Goal: Answer question/provide support

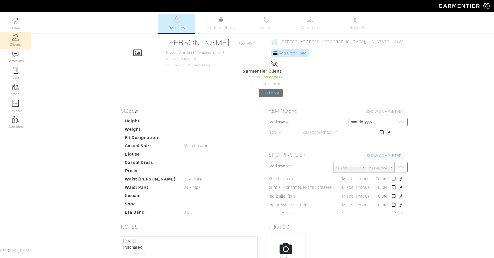
click at [16, 37] on img at bounding box center [15, 37] width 6 height 6
click at [14, 38] on img at bounding box center [15, 37] width 6 height 6
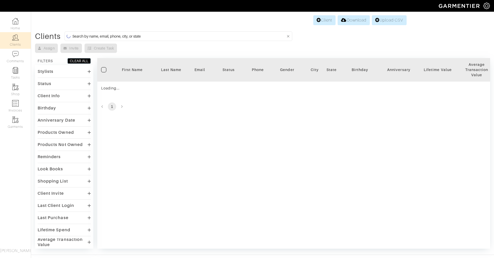
click at [106, 38] on input at bounding box center [178, 36] width 213 height 6
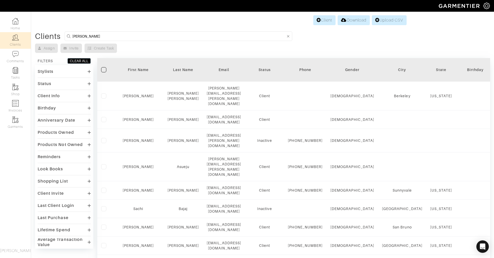
type input "[PERSON_NAME]"
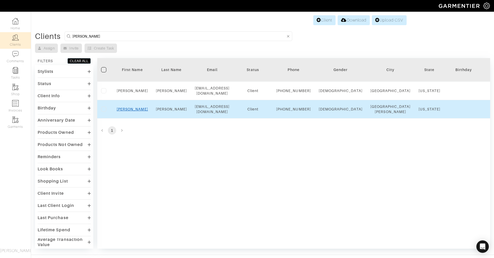
click at [133, 111] on link "[PERSON_NAME]" at bounding box center [132, 109] width 31 height 4
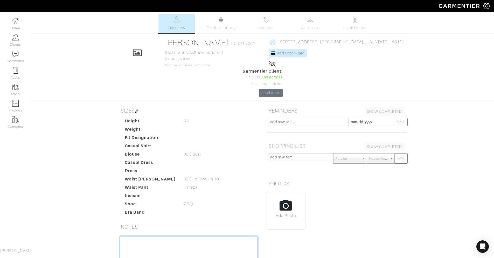
paste textarea "Keeping These are the items we had success with: Petal & Pup - White cutout dre…"
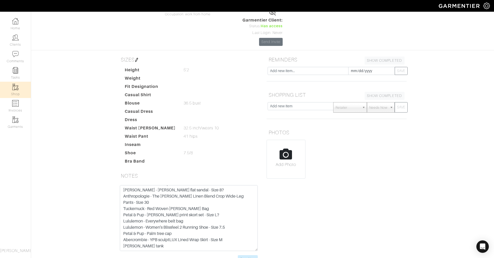
scroll to position [59, 0]
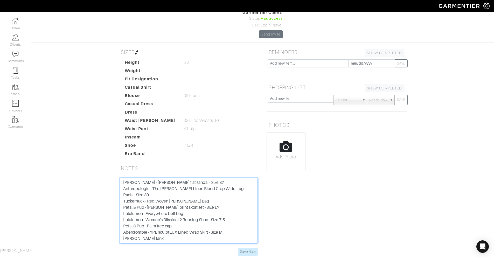
paste textarea "Returns/Exchanges As discussed, I recommend returning/exchanging the following …"
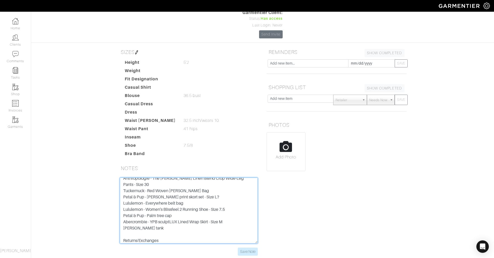
scroll to position [116, 0]
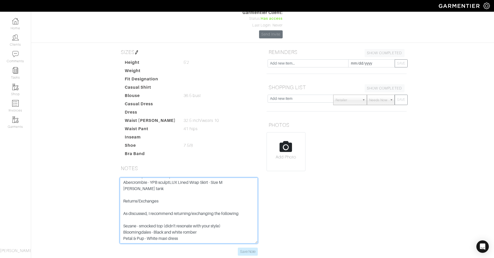
click at [189, 209] on textarea "Keeping These are the items we had success with: Petal & Pup - White cutout dre…" at bounding box center [189, 211] width 138 height 66
paste textarea "Recommendations Already sent you recs and you already ordered! Let me know how …"
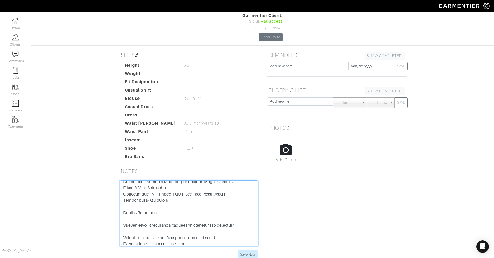
scroll to position [59, 0]
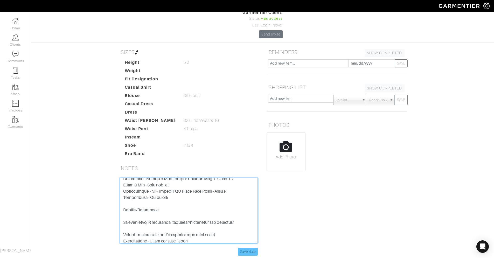
type textarea "Keeping These are the items we had success with: Petal & Pup - White cutout dre…"
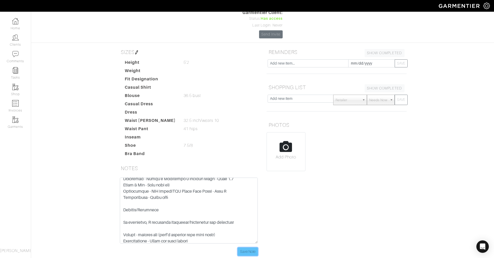
click at [247, 248] on input "Save Note" at bounding box center [248, 252] width 20 height 8
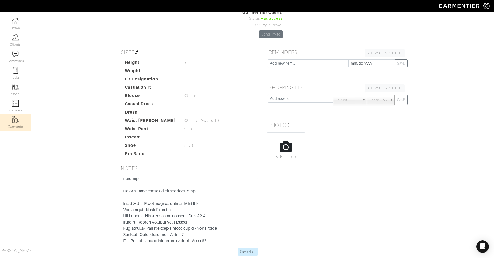
scroll to position [0, 0]
